Goal: Task Accomplishment & Management: Use online tool/utility

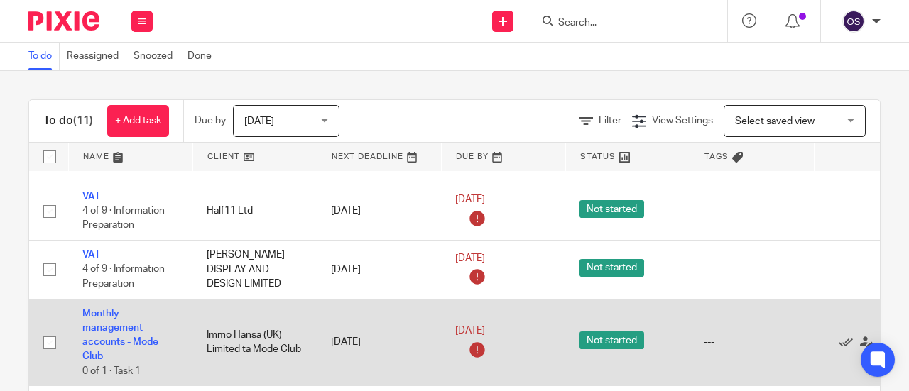
scroll to position [71, 0]
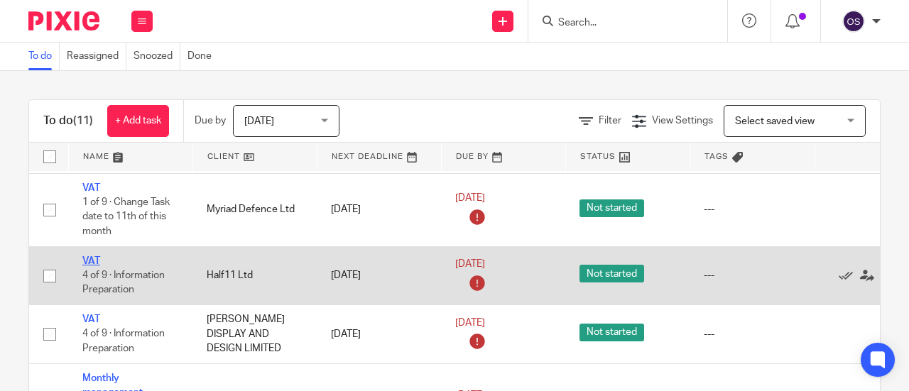
click at [91, 256] on link "VAT" at bounding box center [91, 261] width 18 height 10
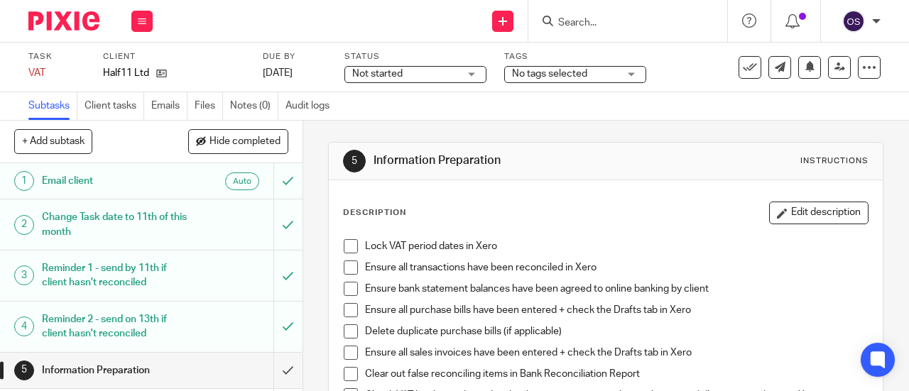
click at [347, 242] on span at bounding box center [351, 246] width 14 height 14
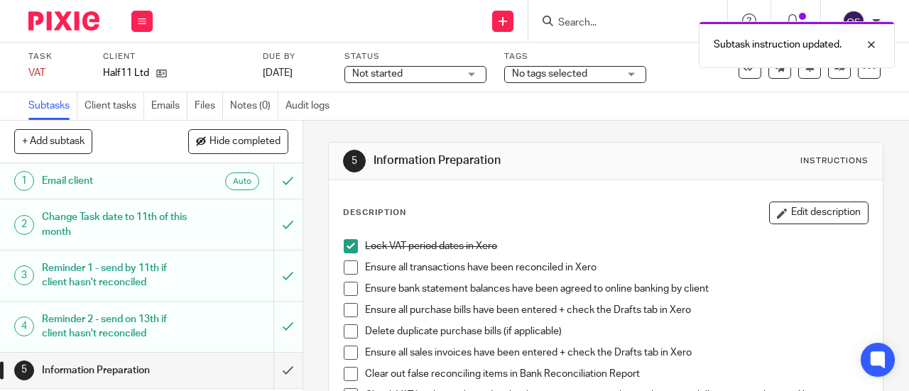
click at [348, 269] on span at bounding box center [351, 268] width 14 height 14
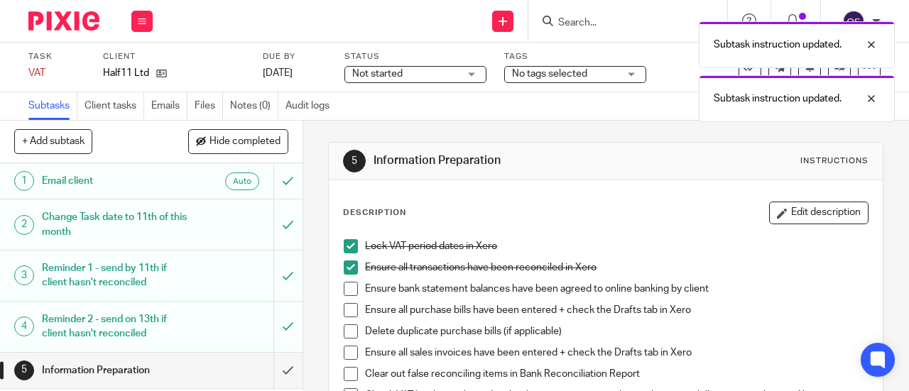
click at [344, 295] on span at bounding box center [351, 289] width 14 height 14
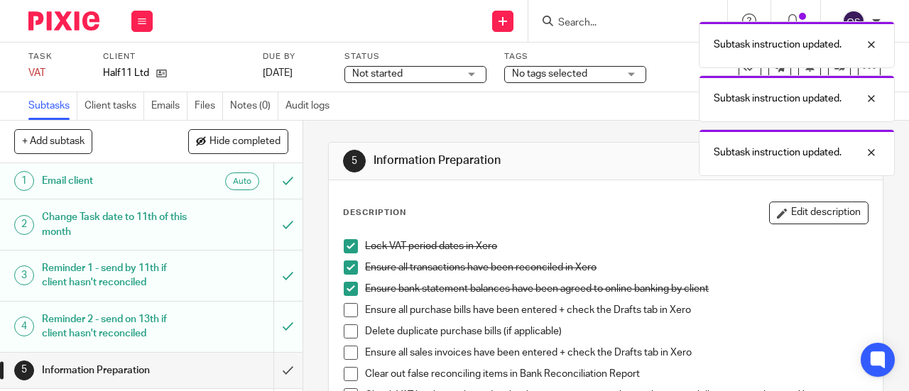
click at [344, 308] on span at bounding box center [351, 310] width 14 height 14
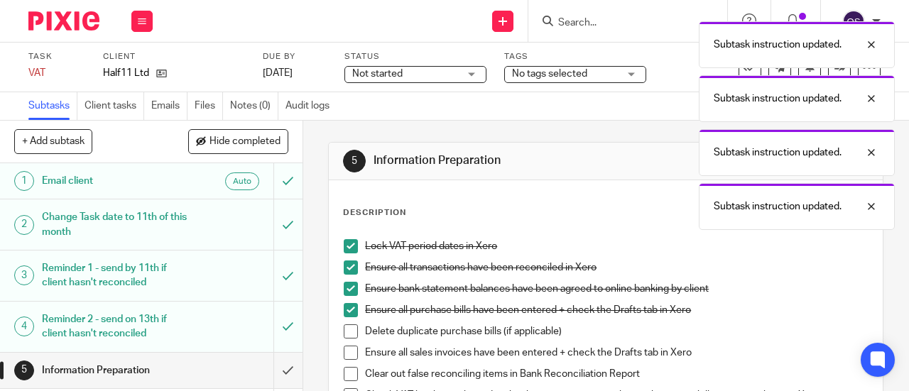
click at [344, 326] on span at bounding box center [351, 332] width 14 height 14
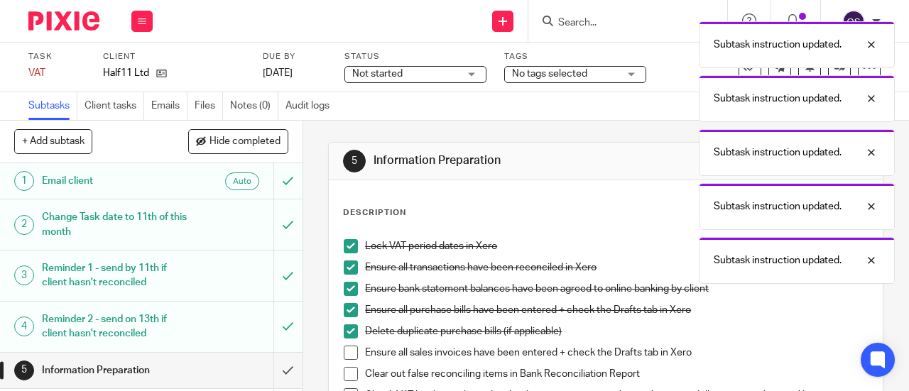
scroll to position [142, 0]
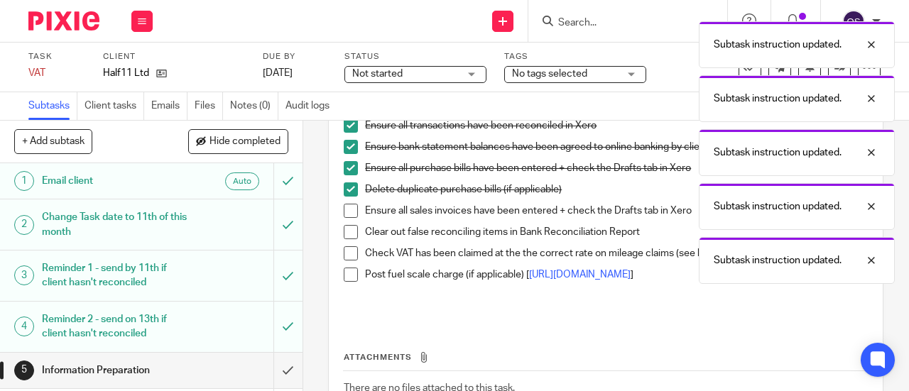
click at [348, 209] on span at bounding box center [351, 211] width 14 height 14
click at [345, 229] on span at bounding box center [351, 232] width 14 height 14
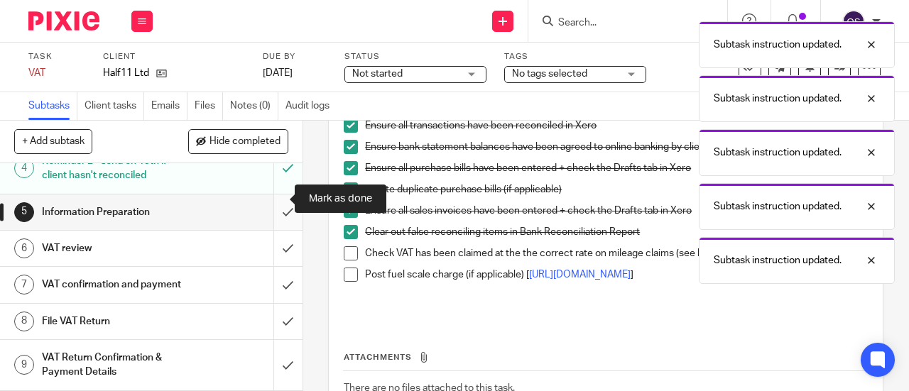
click at [266, 195] on input "submit" at bounding box center [151, 213] width 303 height 36
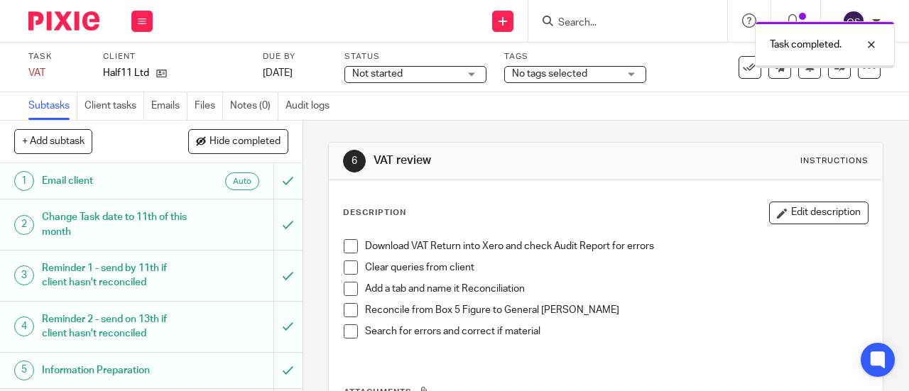
click at [344, 249] on span at bounding box center [351, 246] width 14 height 14
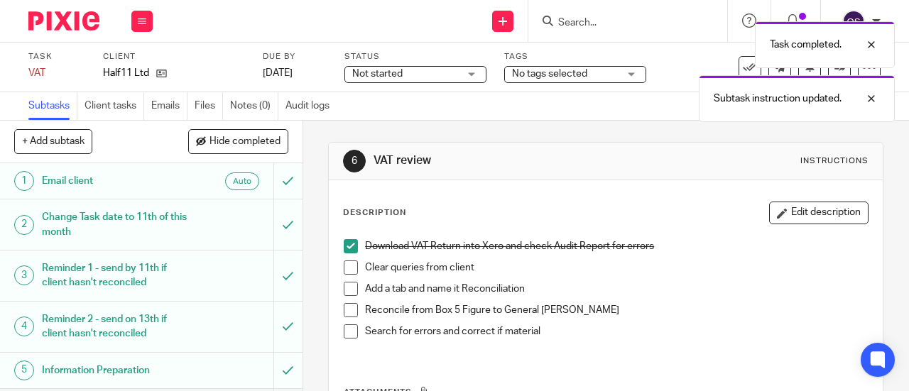
drag, startPoint x: 348, startPoint y: 266, endPoint x: 346, endPoint y: 296, distance: 30.6
click at [348, 266] on span at bounding box center [351, 268] width 14 height 14
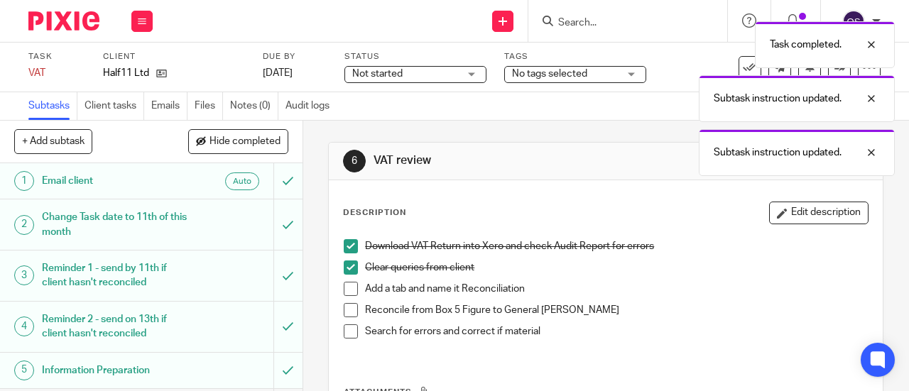
click at [344, 293] on span at bounding box center [351, 289] width 14 height 14
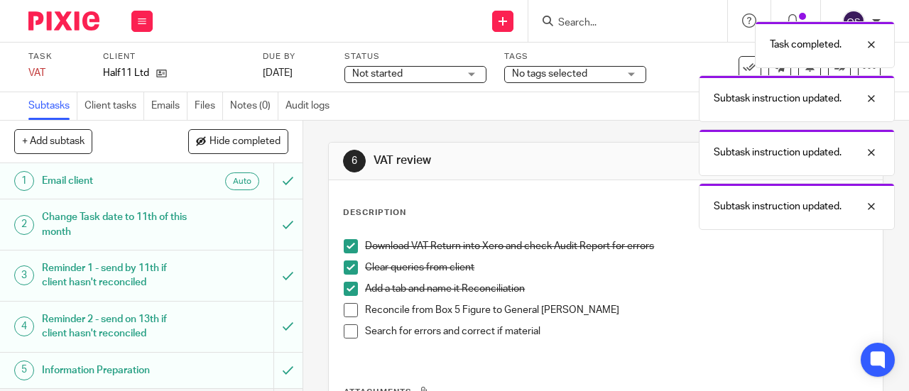
click at [344, 310] on span at bounding box center [351, 310] width 14 height 14
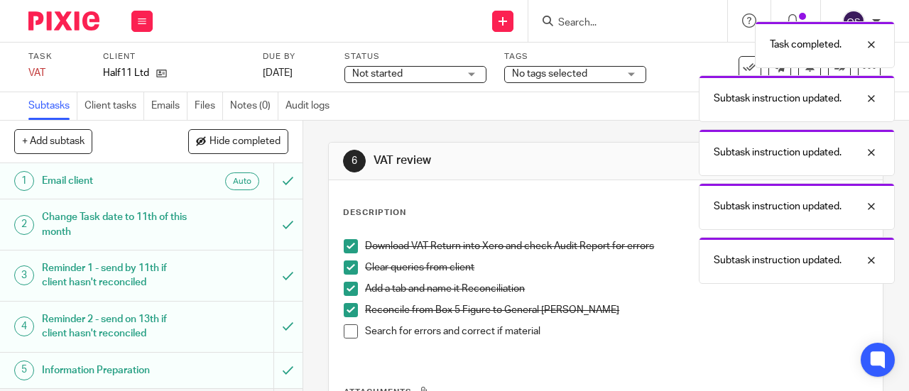
click at [348, 335] on span at bounding box center [351, 332] width 14 height 14
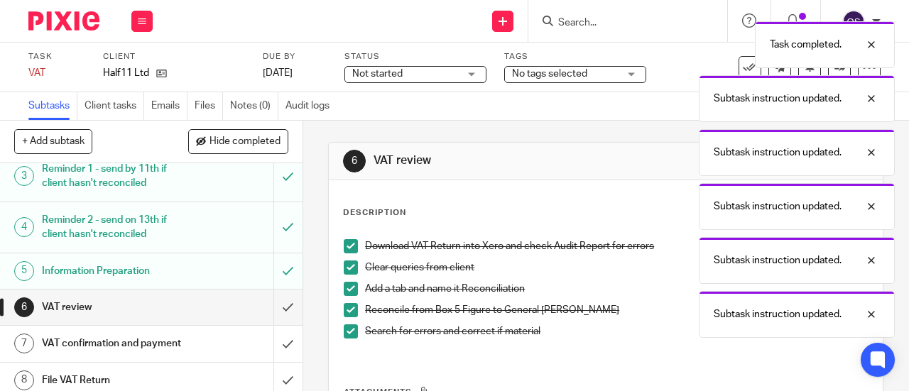
scroll to position [142, 0]
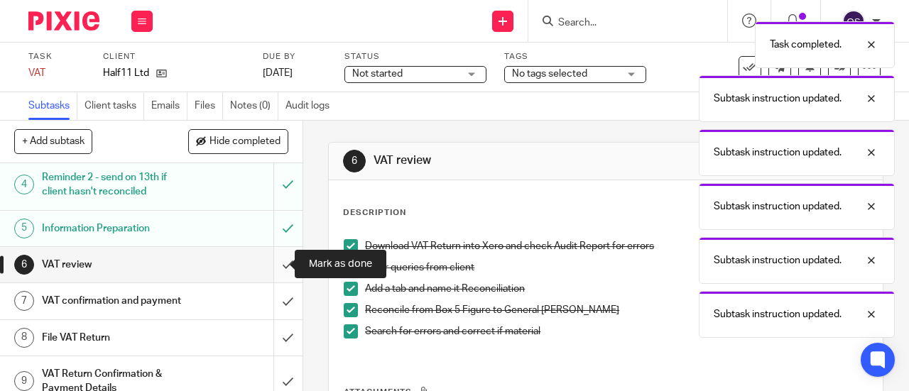
click at [266, 259] on input "submit" at bounding box center [151, 265] width 303 height 36
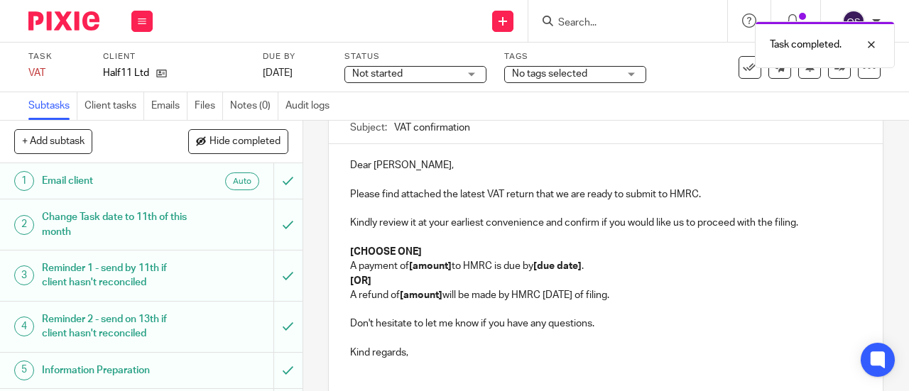
scroll to position [142, 0]
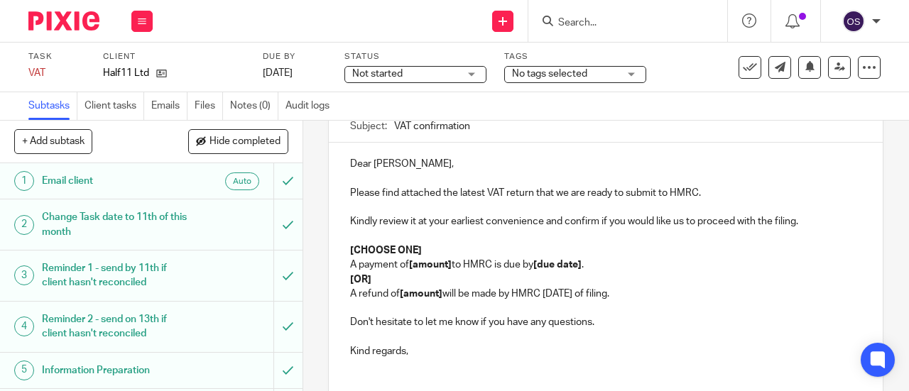
click at [392, 170] on p "Dear Peter," at bounding box center [605, 164] width 511 height 14
drag, startPoint x: 507, startPoint y: 291, endPoint x: 324, endPoint y: 286, distance: 183.3
click at [328, 286] on div "7 VAT confirmation and payment Manual email Secure the attachments in this mess…" at bounding box center [606, 245] width 556 height 490
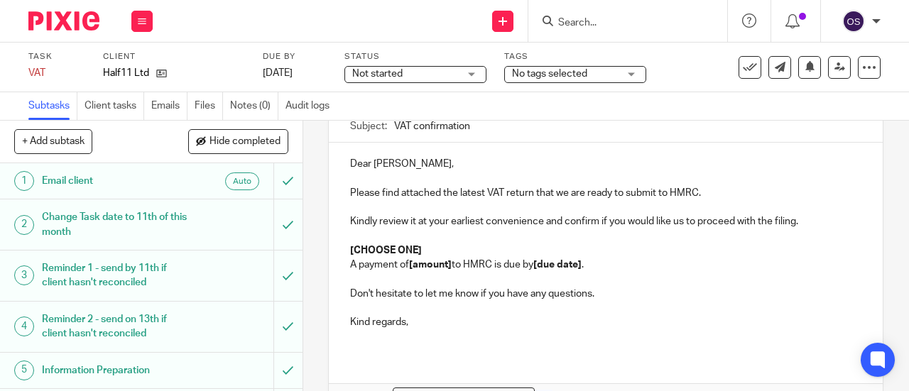
click at [509, 256] on p "[CHOOSE ONE]" at bounding box center [605, 251] width 511 height 14
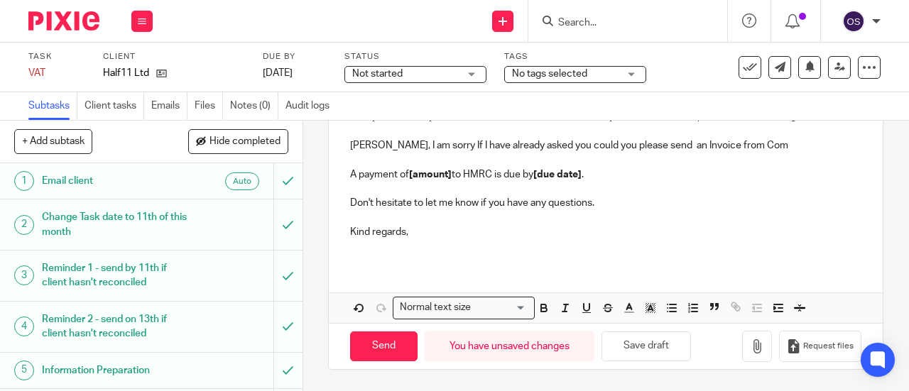
scroll to position [249, 0]
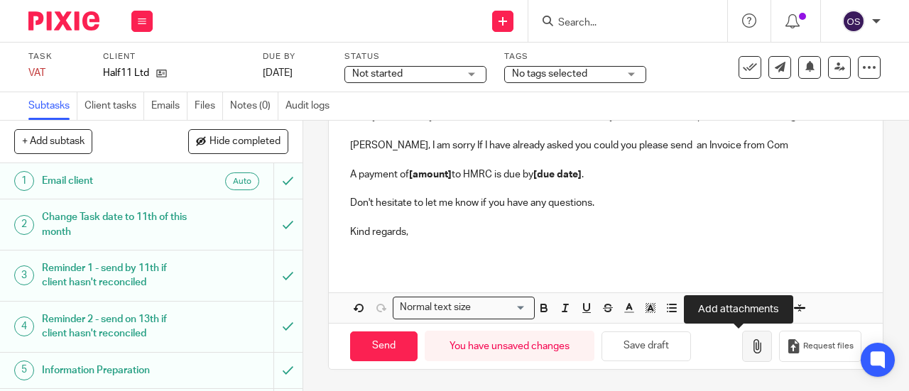
click at [750, 340] on icon "button" at bounding box center [757, 347] width 14 height 14
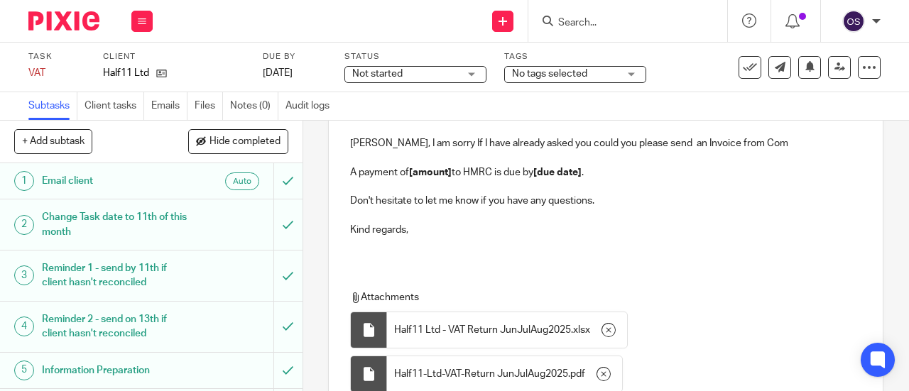
click at [639, 148] on p "Peter, I am sorry If I have already asked you could you please send an Invoice …" at bounding box center [605, 143] width 511 height 14
click at [763, 143] on p "Peter, I am sorry If I have already asked you could you please send me an Invoi…" at bounding box center [605, 143] width 511 height 14
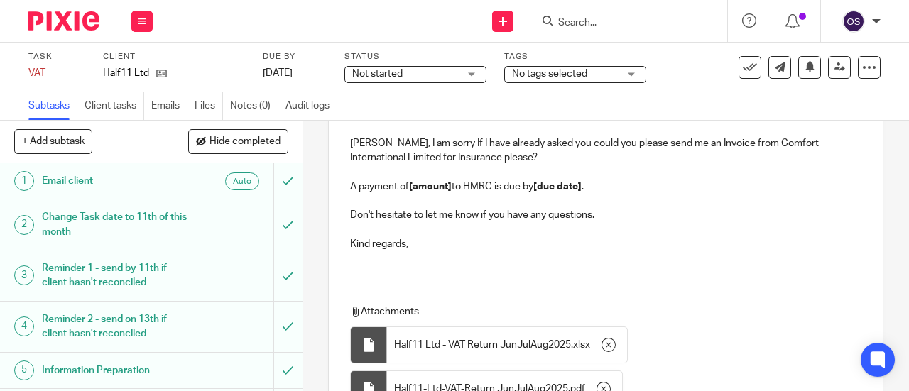
click at [470, 161] on p "Peter, I am sorry If I have already asked you could you please send me an Invoi…" at bounding box center [605, 150] width 511 height 29
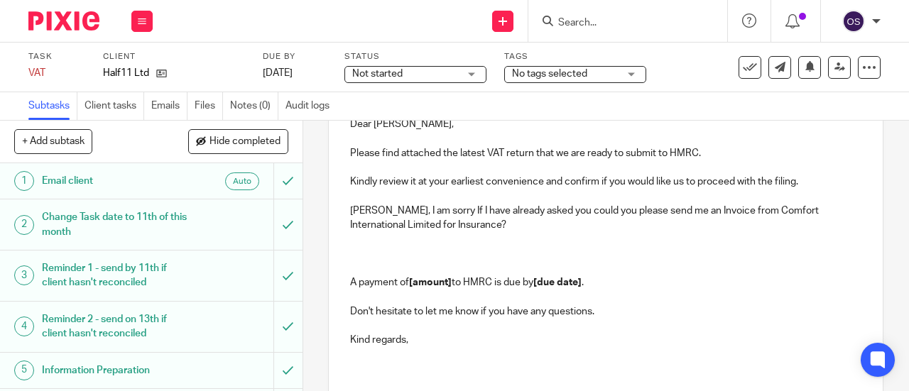
scroll to position [107, 0]
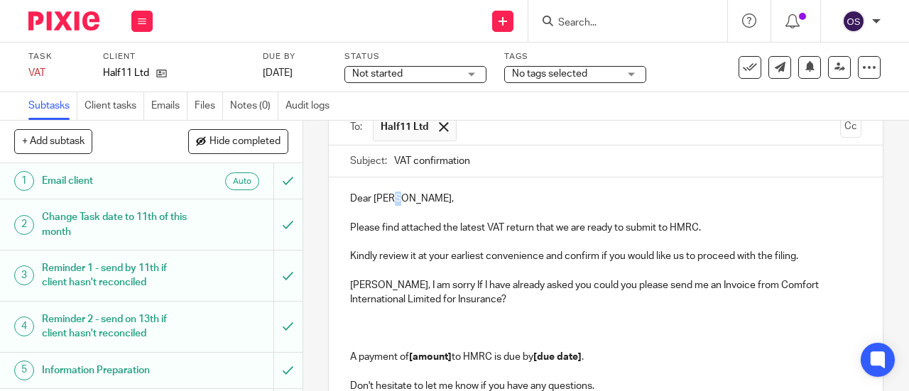
click at [391, 206] on p "Dear Peter," at bounding box center [605, 199] width 511 height 14
drag, startPoint x: 394, startPoint y: 203, endPoint x: 392, endPoint y: 211, distance: 8.1
click at [394, 206] on p "Dear Peter," at bounding box center [605, 199] width 511 height 14
click at [392, 210] on p at bounding box center [605, 214] width 511 height 14
click at [394, 205] on p "Dear Peter," at bounding box center [605, 199] width 511 height 14
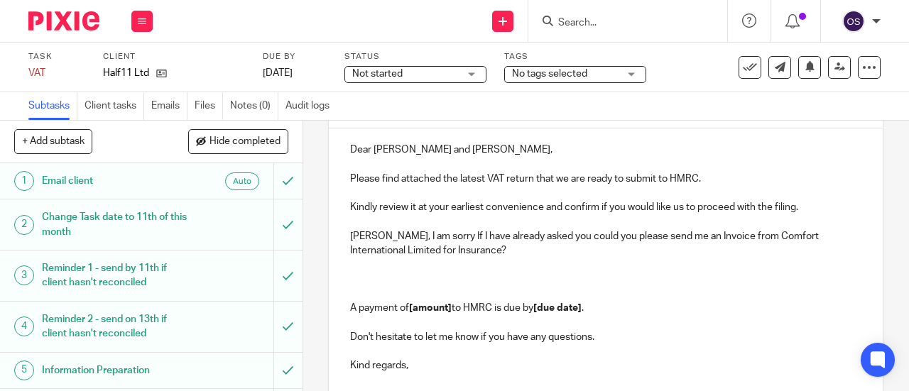
scroll to position [178, 0]
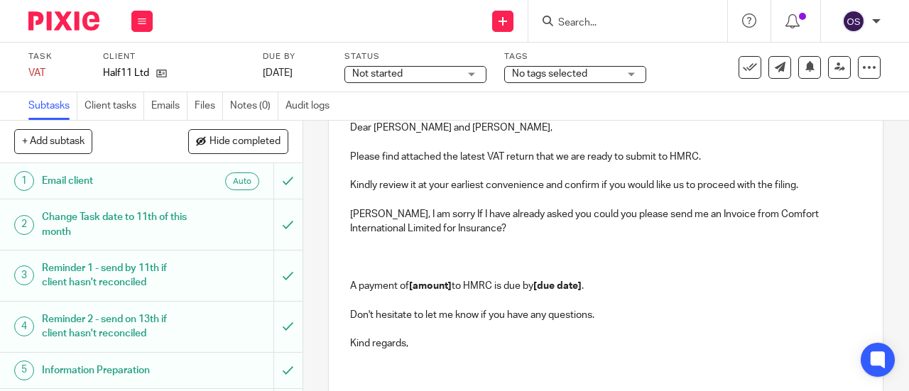
click at [496, 248] on p at bounding box center [605, 244] width 511 height 14
click at [368, 219] on p "Peter, I am sorry If I have already asked you could you please send me an Invoi…" at bounding box center [605, 221] width 511 height 29
click at [543, 219] on p "Helen, I am sorry If I have already asked you could you please send me an Invoi…" at bounding box center [605, 221] width 511 height 29
click at [511, 237] on p "Helen, I am sorry If I have already asked could you please send me an Invoice f…" at bounding box center [605, 221] width 511 height 29
click at [445, 250] on p at bounding box center [605, 244] width 511 height 14
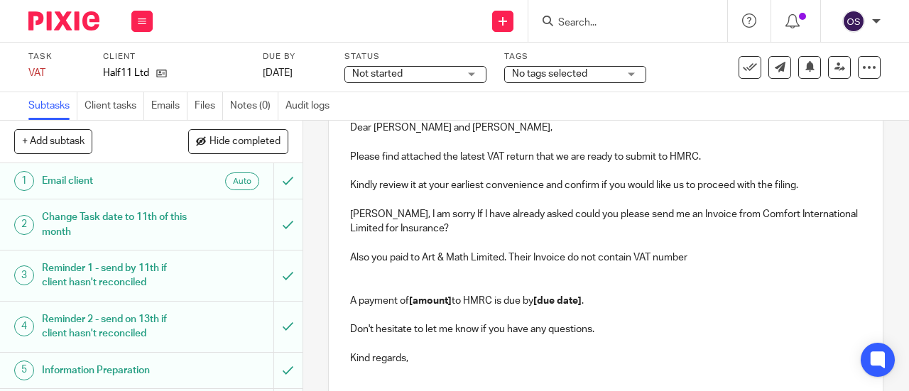
click at [563, 261] on p "Also you paid to Art & Math Limited. Their Invoice do not contain VAT number" at bounding box center [605, 258] width 511 height 14
click at [716, 265] on p "Also you paid to Art & Math Limited. Their Invoices do not contain VAT number" at bounding box center [605, 258] width 511 height 14
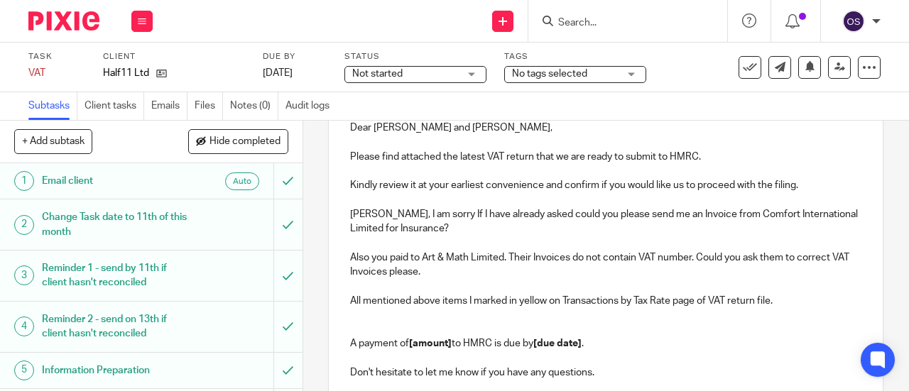
click at [551, 216] on p "Helen, I am sorry If I have already asked could you please send me an Invoice f…" at bounding box center [605, 221] width 511 height 29
click at [525, 214] on p "Helen, I am sorry If I have already asked could you please send me an Invoice f…" at bounding box center [605, 221] width 511 height 29
click at [524, 217] on p "Helen, I am sorry If I have already asked could you please send me an Invoice f…" at bounding box center [605, 221] width 511 height 29
click at [521, 217] on p "Helen, I am sorry If I have already asked could you please send me an Invoice f…" at bounding box center [605, 221] width 511 height 29
click at [522, 218] on p "Helen, I am sorry If I have already asked could you please send me an Invoice f…" at bounding box center [605, 221] width 511 height 29
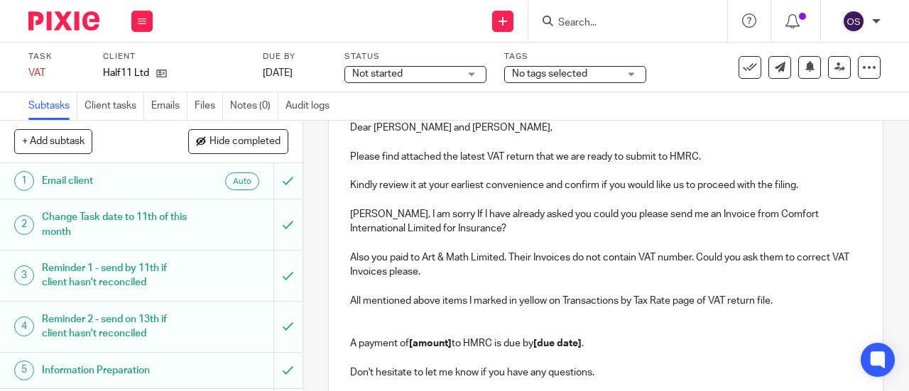
click at [450, 237] on p "Helen, I am sorry If I have already asked you could you please send me an Invoi…" at bounding box center [605, 221] width 511 height 29
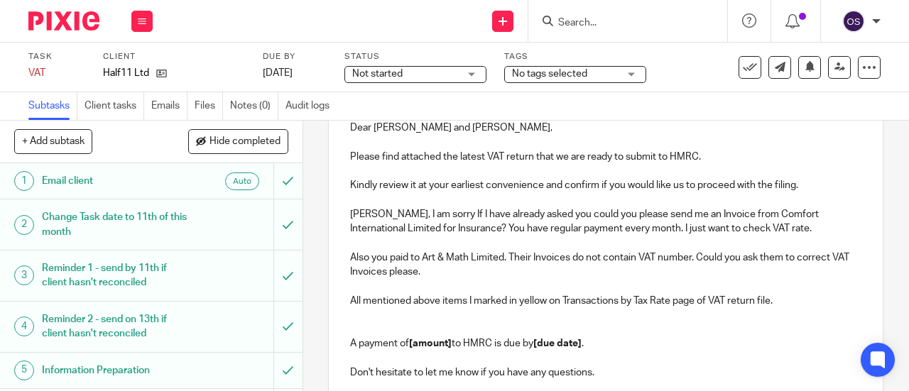
click at [503, 260] on p "Also you paid to Art & Math Limited. Their Invoices do not contain VAT number. …" at bounding box center [605, 265] width 511 height 29
click at [502, 266] on p "Also you paid to Art & Math Limited. Their Invoices do not contain VAT number. …" at bounding box center [605, 265] width 511 height 29
click at [516, 257] on p "Also you paid to Art & Math Limited by two Invoice. Their Invoices do not conta…" at bounding box center [605, 265] width 511 height 29
click at [514, 264] on p "Also you paid to Art & Math Limited by two Invoice. Their Invoices do not conta…" at bounding box center [605, 265] width 511 height 29
click at [568, 261] on p "Also you paid to Art & Math Limited for two Invoice. Their Invoices do not cont…" at bounding box center [605, 265] width 511 height 29
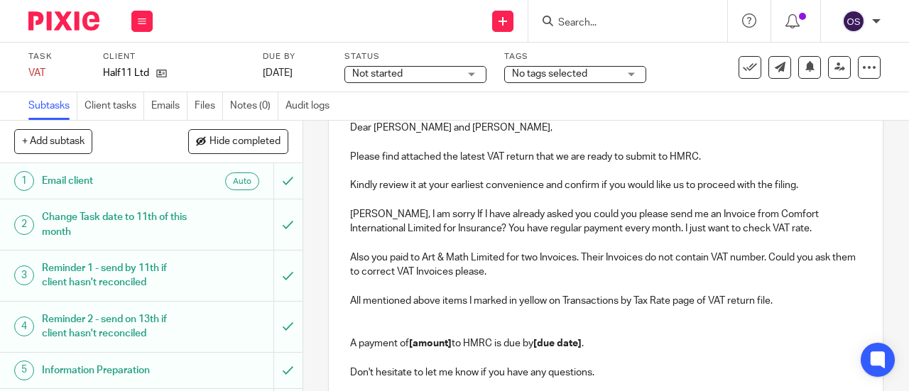
scroll to position [249, 0]
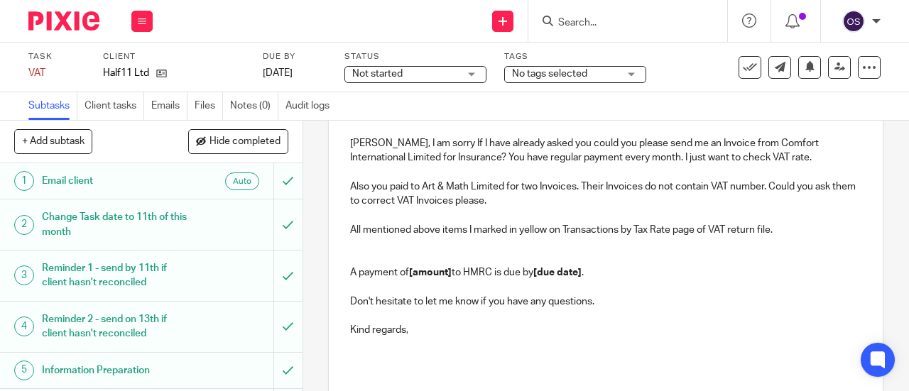
click at [570, 250] on p at bounding box center [605, 244] width 511 height 14
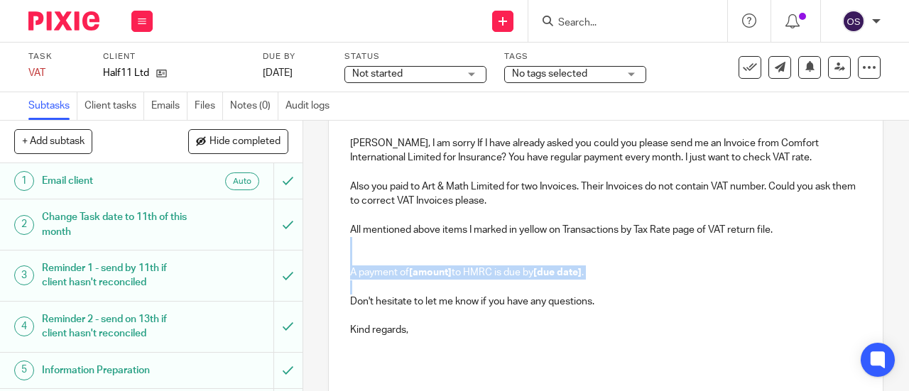
drag, startPoint x: 609, startPoint y: 291, endPoint x: 334, endPoint y: 249, distance: 278.8
click at [334, 249] on div "Dear Peter and Helen, Please find attached the latest VAT return that we are re…" at bounding box center [606, 199] width 554 height 327
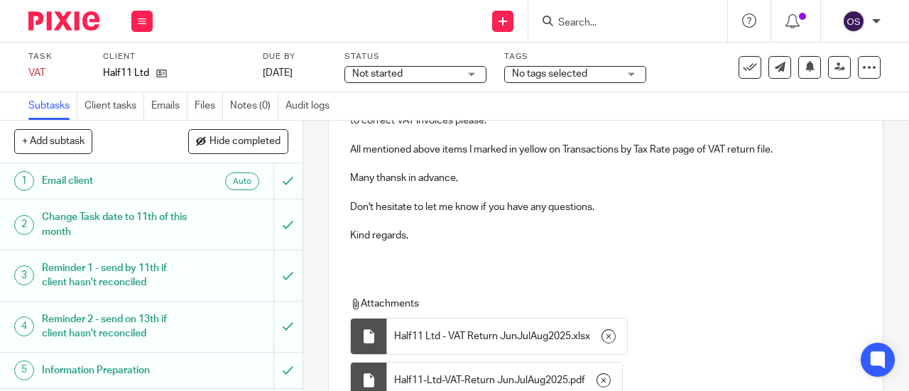
scroll to position [388, 0]
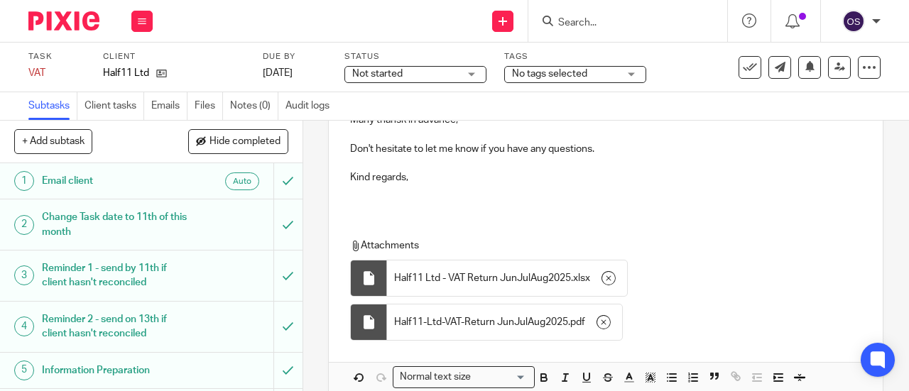
click at [514, 199] on p at bounding box center [605, 192] width 511 height 14
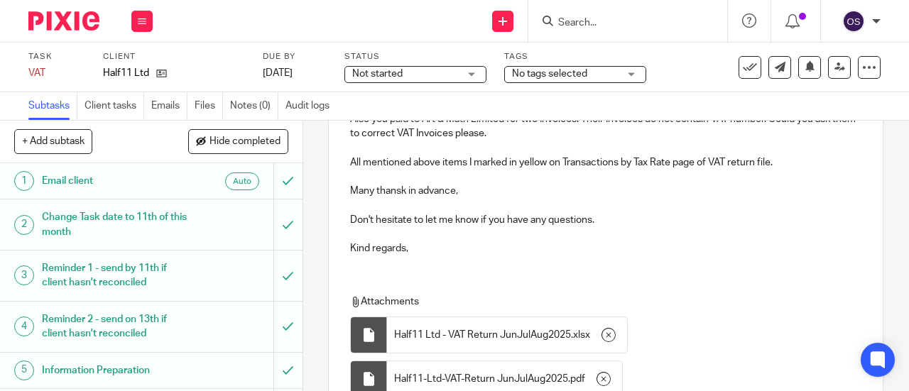
scroll to position [445, 0]
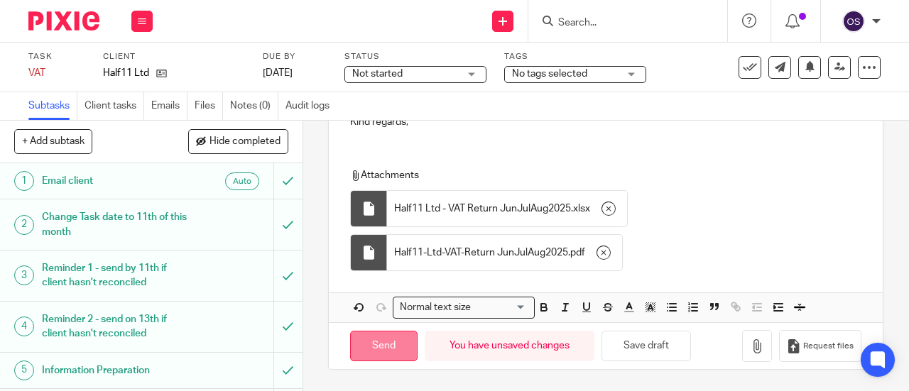
click at [365, 356] on input "Send" at bounding box center [383, 346] width 67 height 31
type input "Sent"
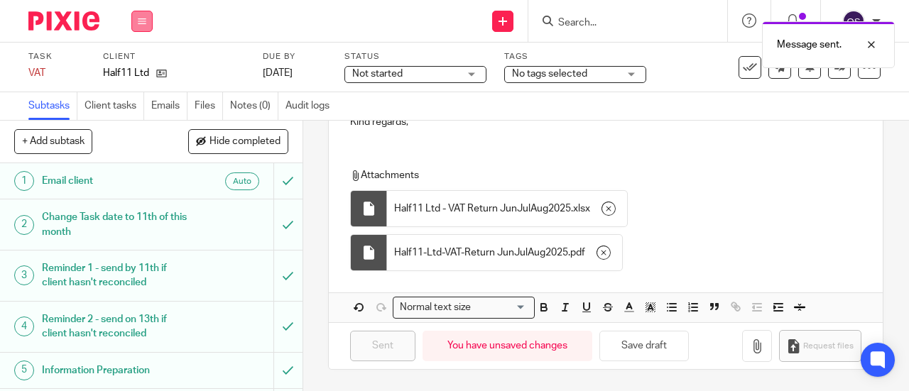
click at [148, 13] on button at bounding box center [141, 21] width 21 height 21
click at [124, 69] on link "Work" at bounding box center [135, 66] width 25 height 10
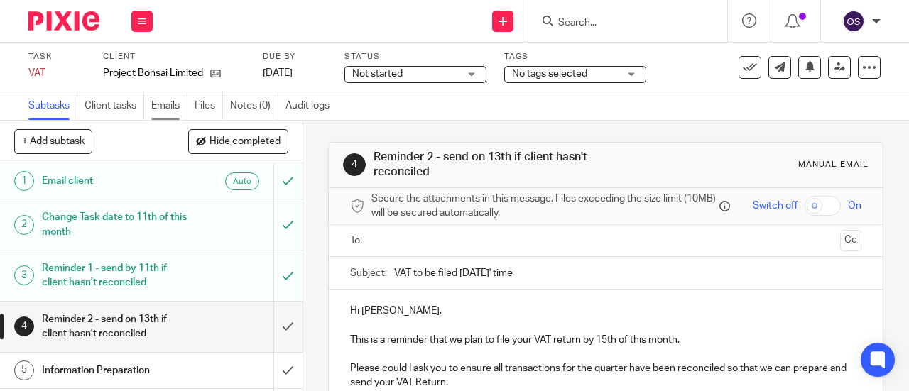
click at [163, 102] on link "Emails" at bounding box center [169, 106] width 36 height 28
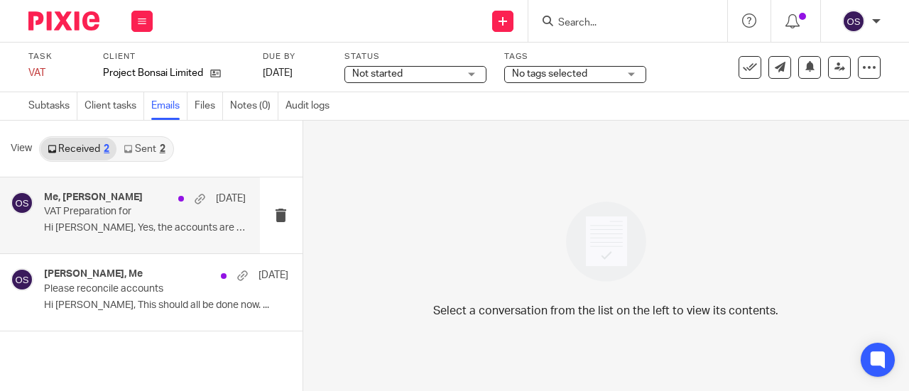
click at [84, 231] on p "Hi [PERSON_NAME], Yes, the accounts are reconciled...." at bounding box center [145, 228] width 202 height 12
